Goal: Transaction & Acquisition: Download file/media

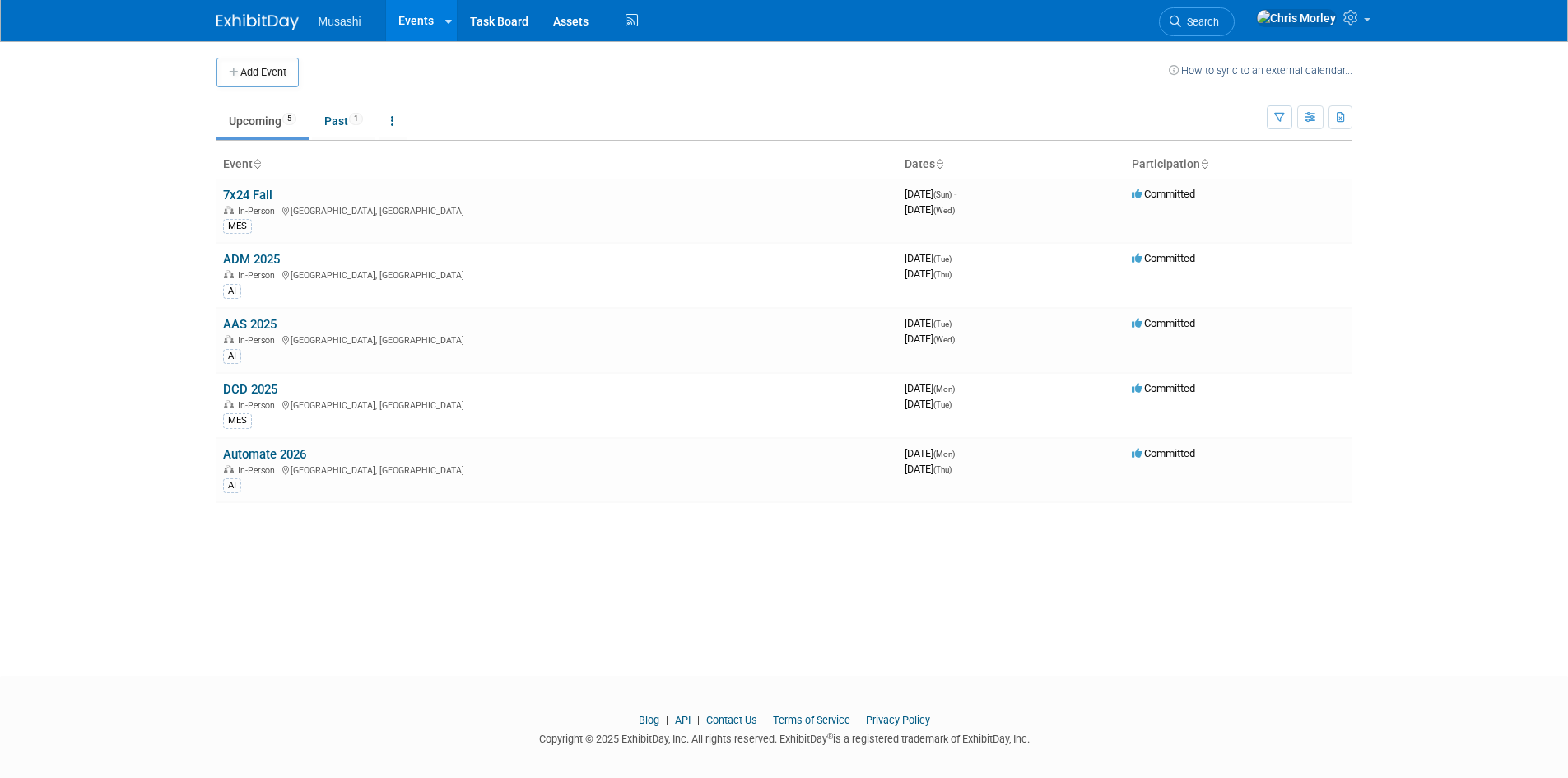
click at [244, 253] on link "ADM 2025" at bounding box center [251, 259] width 57 height 15
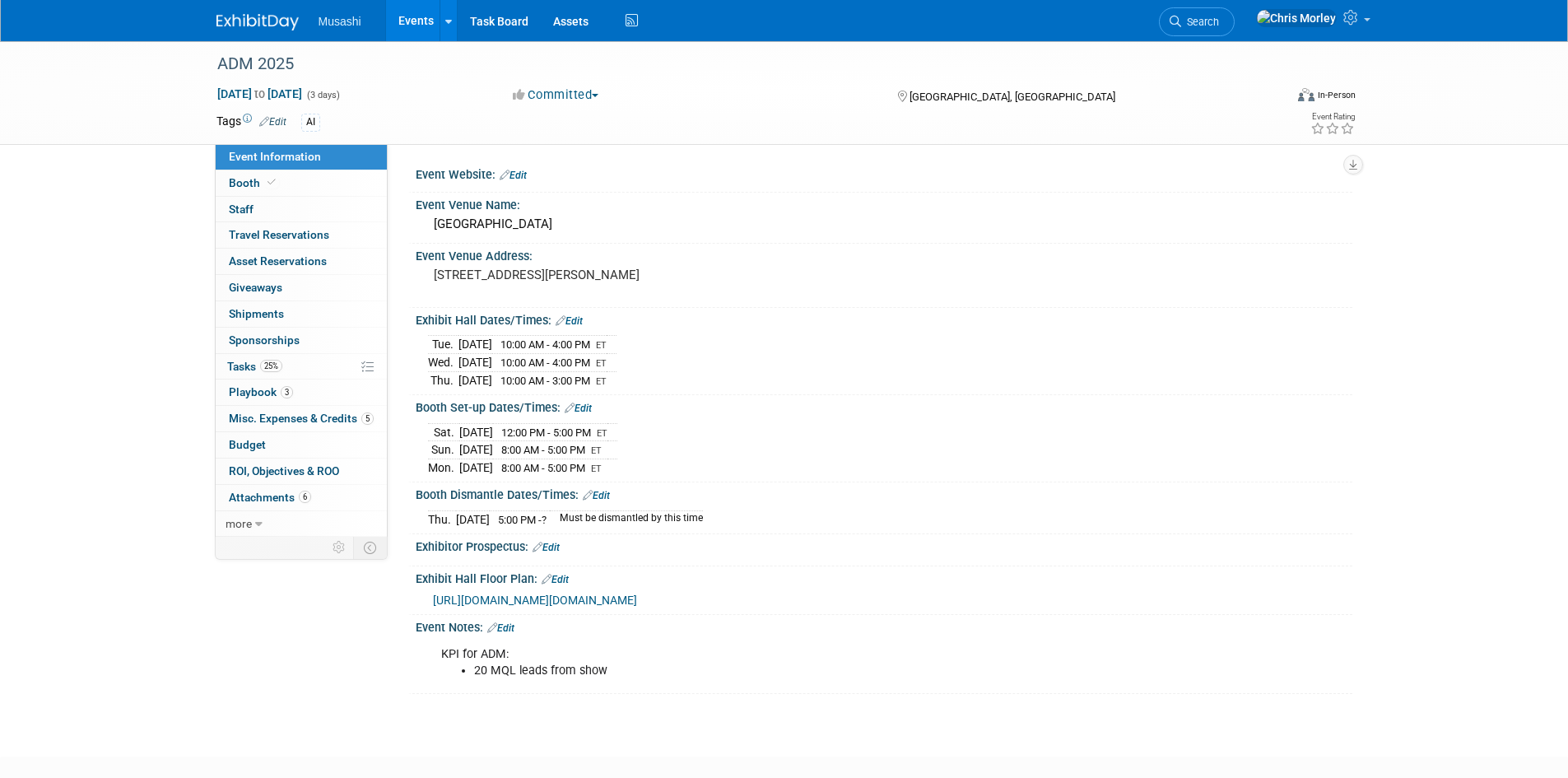
click at [266, 37] on div "Musashi Events Add Event Bulk Upload Events Shareable Event Boards Recently Vie…" at bounding box center [784, 20] width 1136 height 41
click at [261, 28] on img at bounding box center [257, 22] width 82 height 16
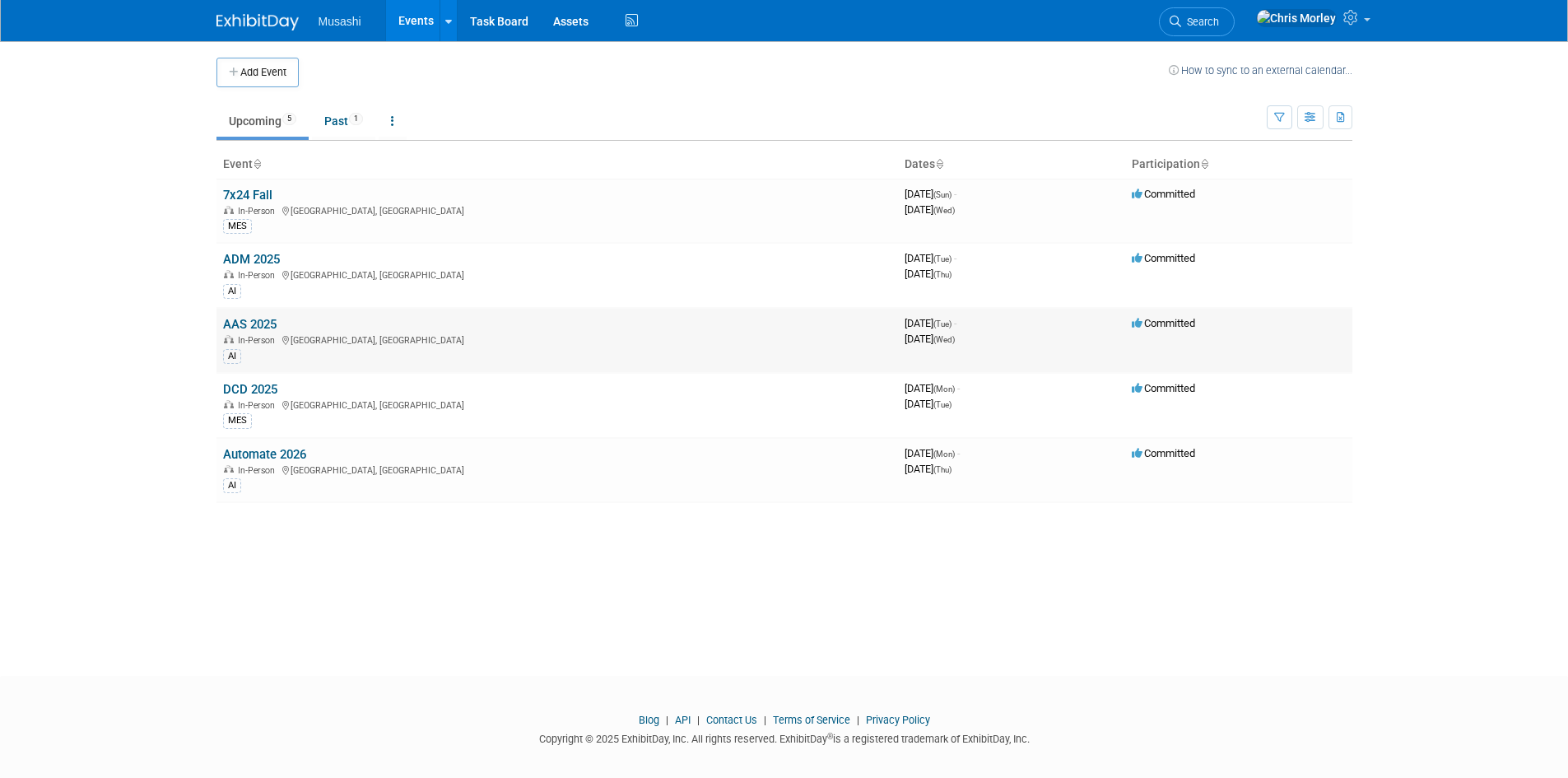
click at [240, 327] on link "AAS 2025" at bounding box center [250, 325] width 53 height 15
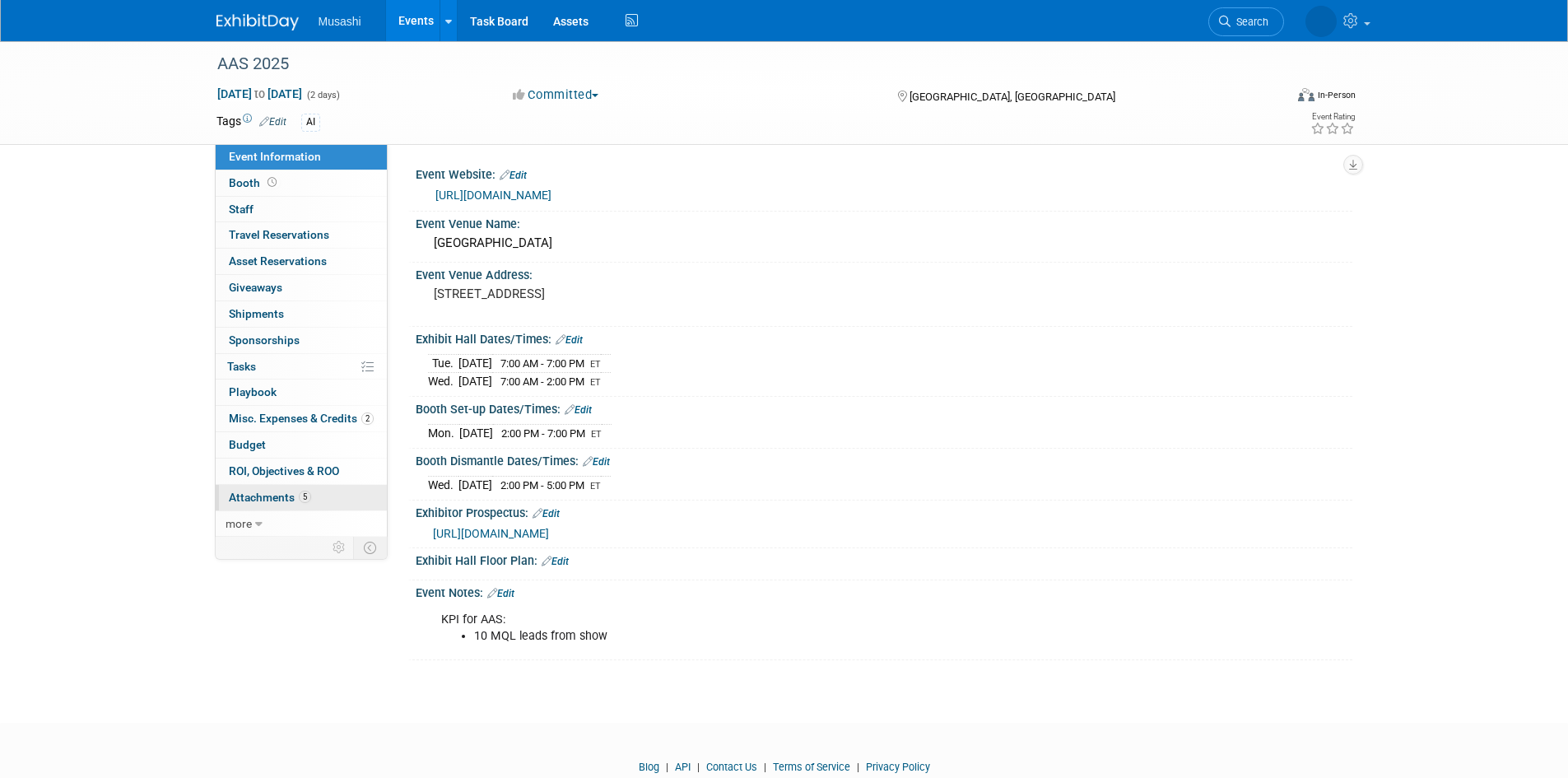
click at [271, 502] on span "Attachments 5" at bounding box center [270, 497] width 82 height 13
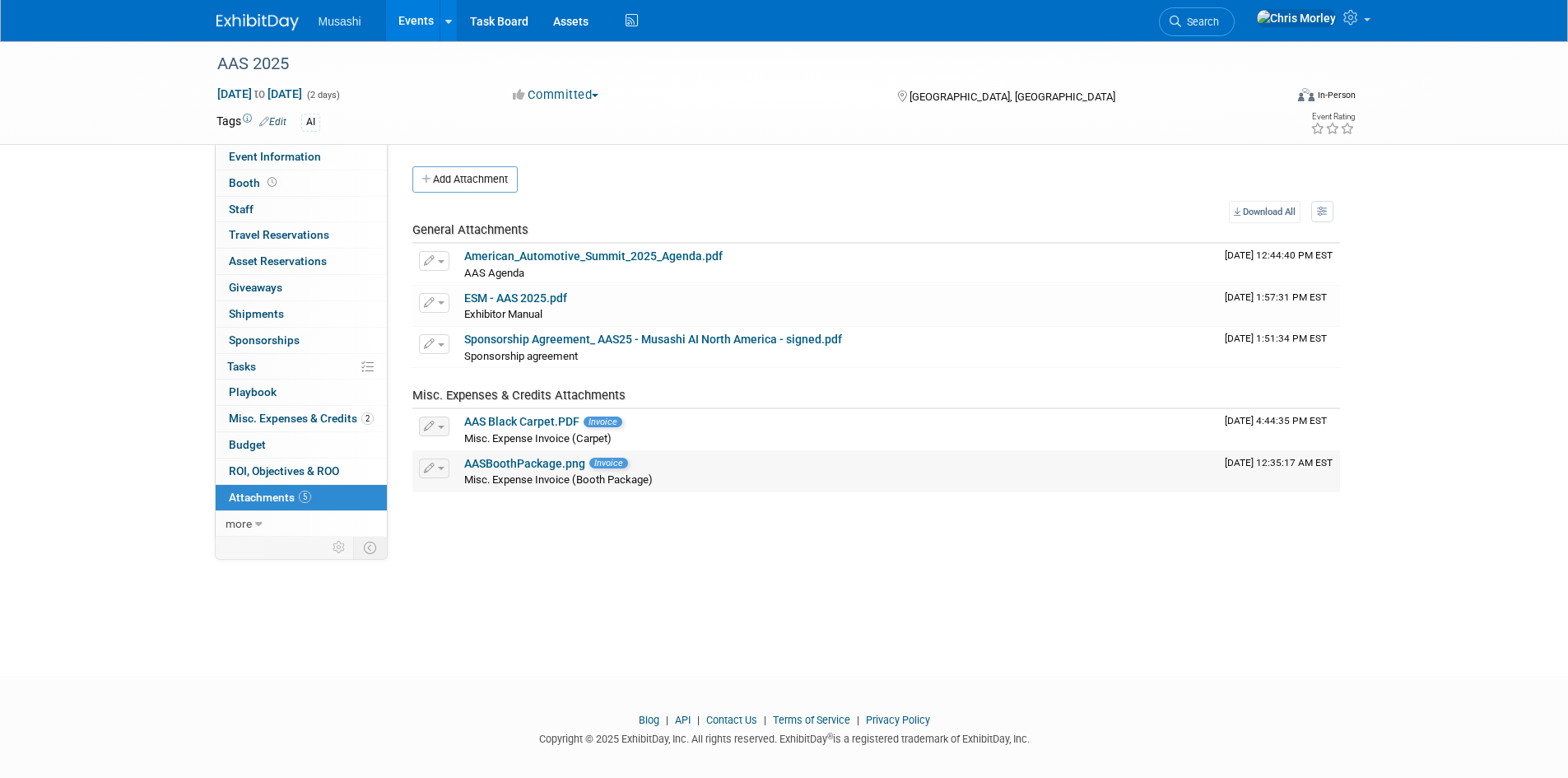
click at [530, 462] on link "AASBoothPackage.png" at bounding box center [524, 464] width 121 height 13
click at [526, 259] on link "American_Automotive_Summit_2025_Agenda.pdf" at bounding box center [593, 256] width 258 height 13
click at [675, 332] on link "Sponsorship Agreement_ AAS25 - Musashi AI North America - signed.pdf" at bounding box center [653, 339] width 378 height 13
